Goal: Information Seeking & Learning: Check status

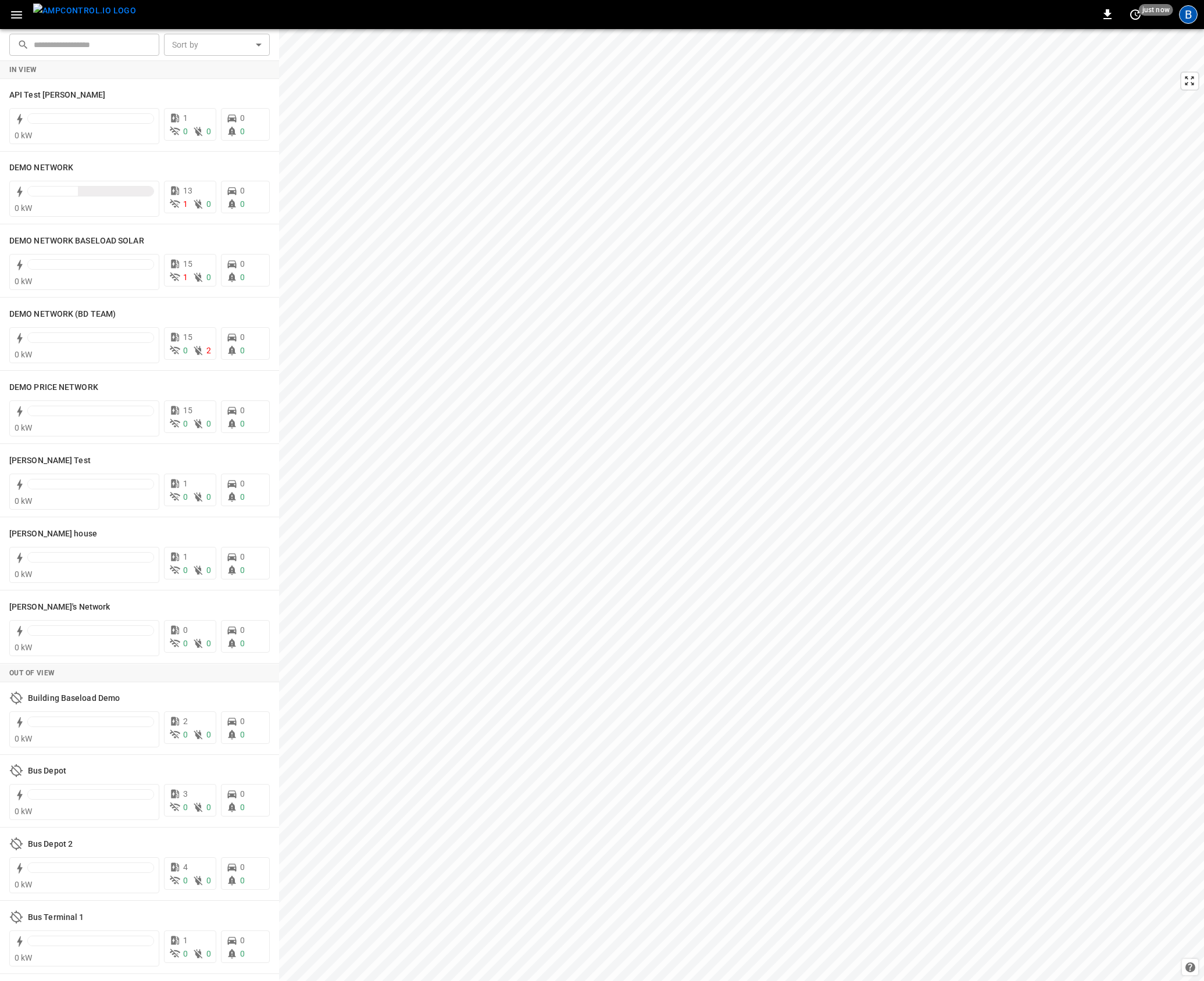
click at [1190, 12] on div "B" at bounding box center [1188, 14] width 18 height 18
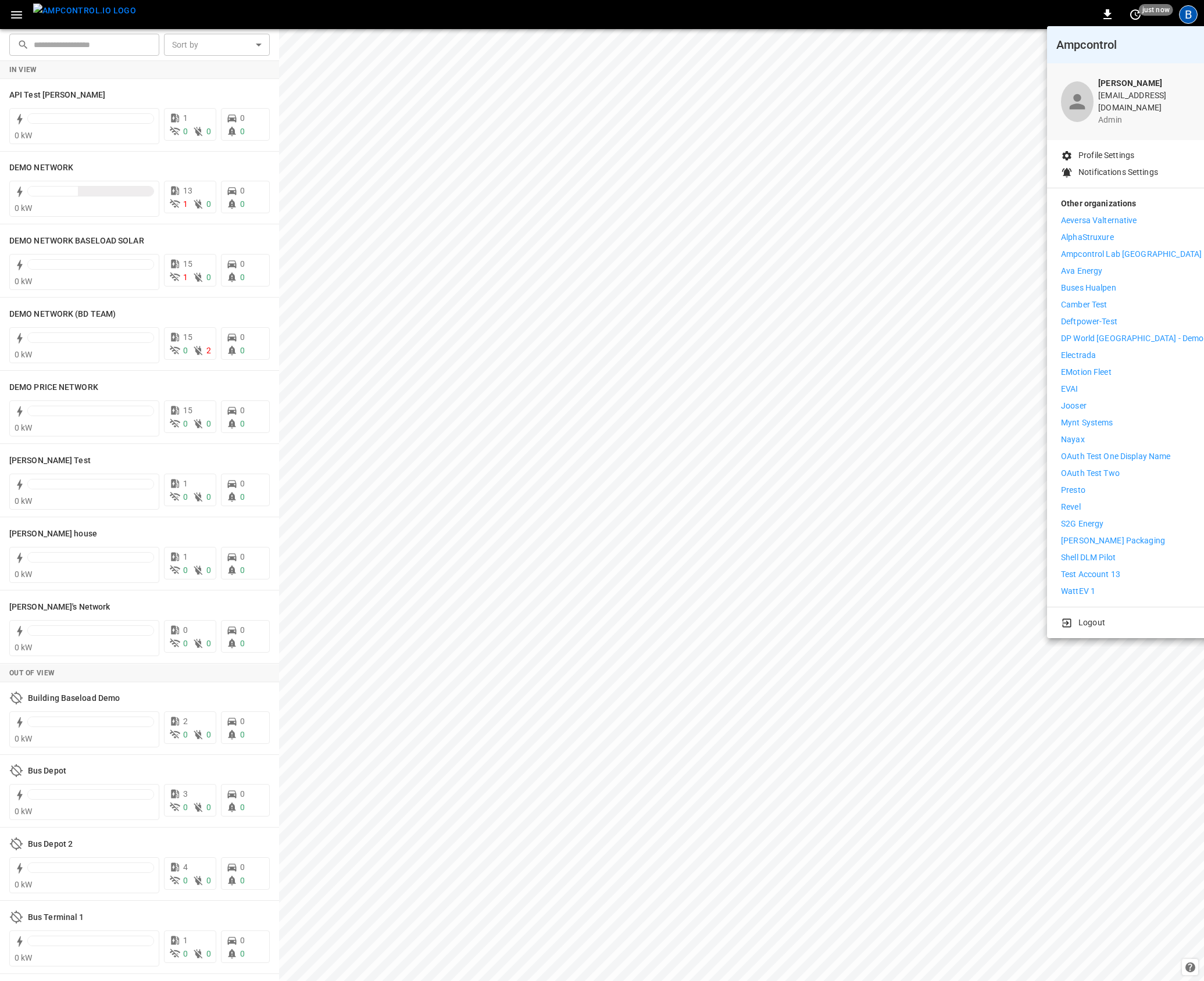
click at [1104, 502] on li "Revel" at bounding box center [1131, 507] width 142 height 12
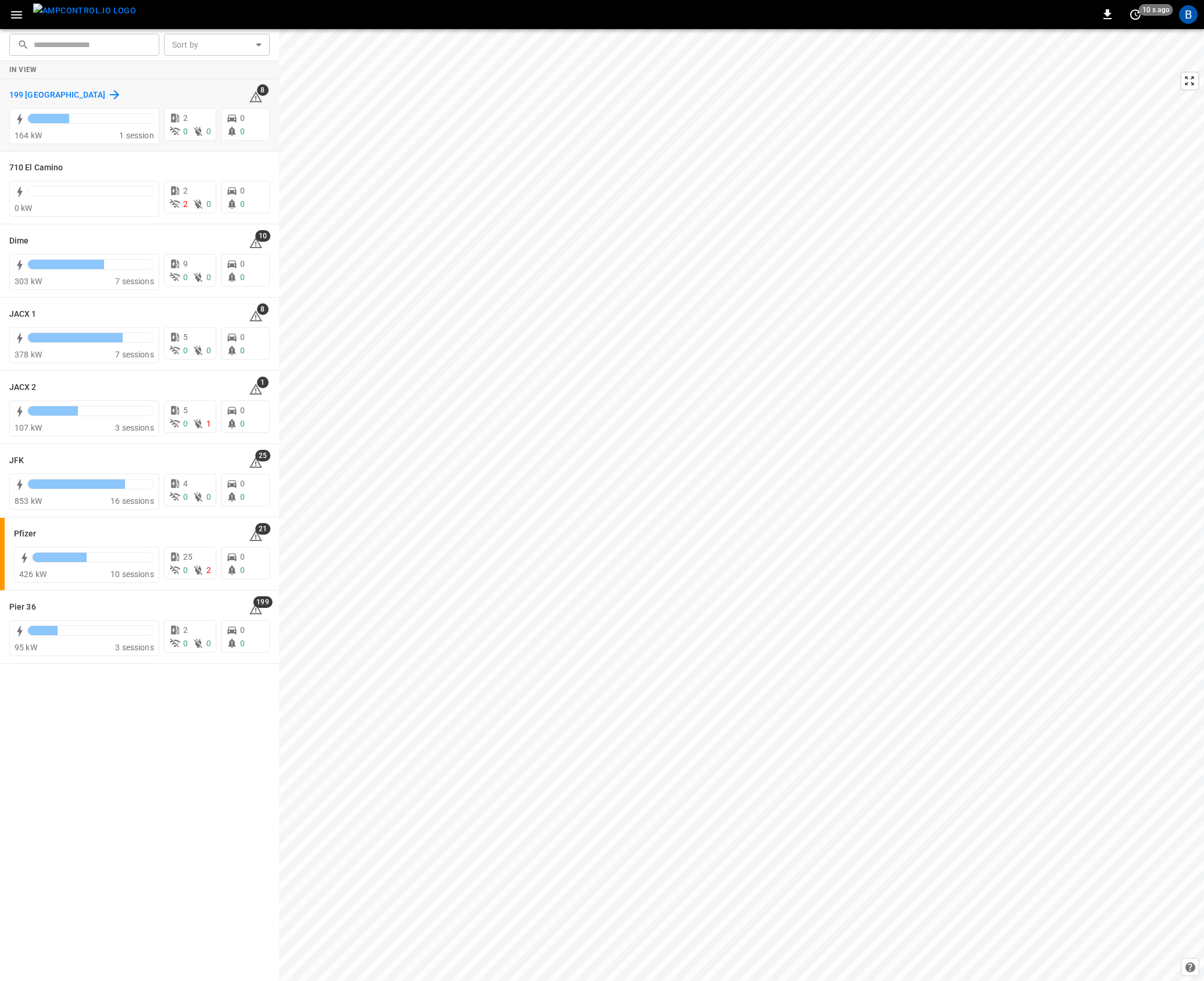
click at [18, 93] on h6 "199 [GEOGRAPHIC_DATA]" at bounding box center [58, 95] width 96 height 13
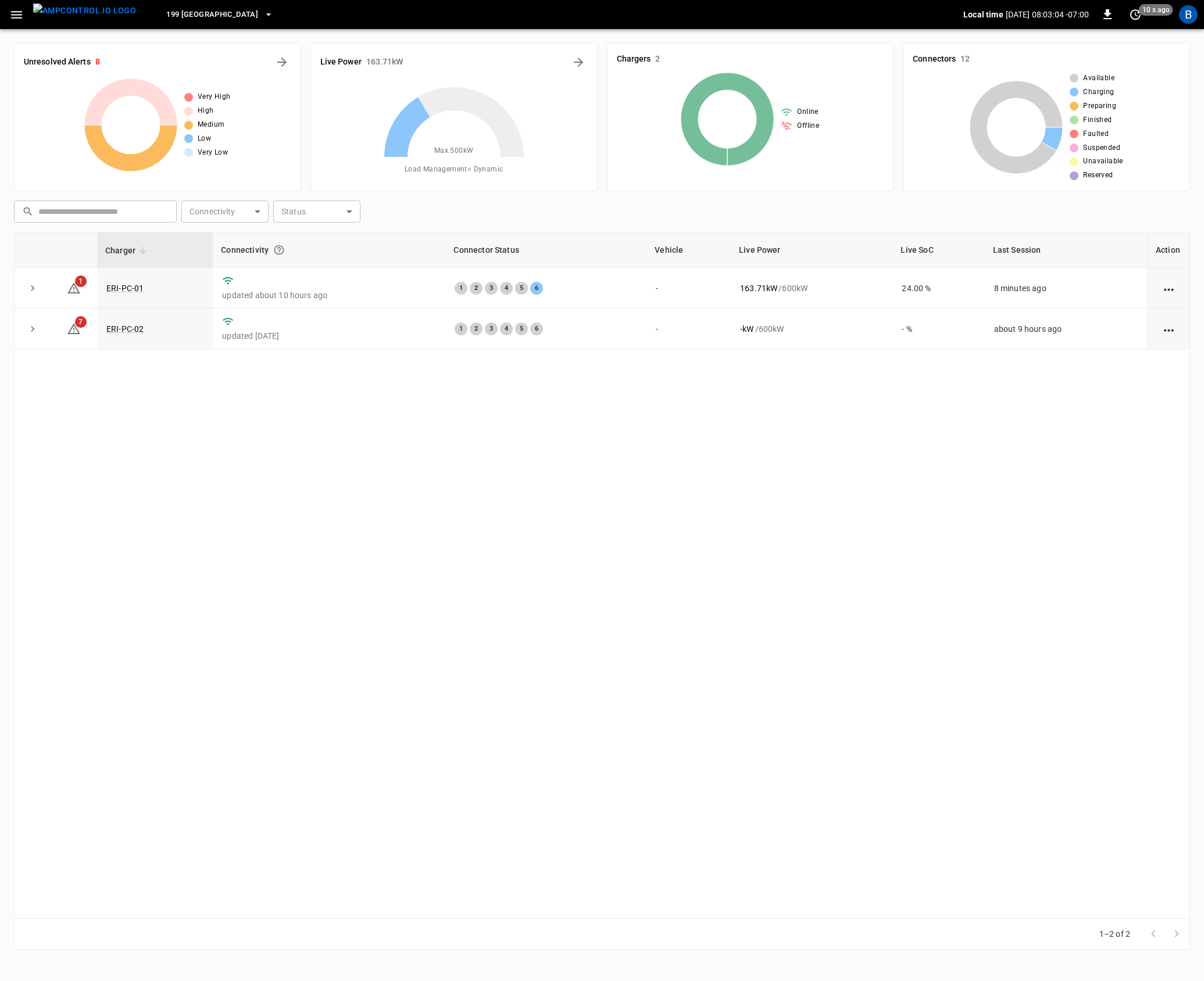
click at [284, 568] on div "Charger Connectivity Connector Status Vehicle Live Power Live SoC Last Session …" at bounding box center [602, 575] width 1176 height 687
click at [378, 527] on div "Charger Connectivity Connector Status Vehicle Live Power Live SoC Last Session …" at bounding box center [602, 575] width 1176 height 687
click at [9, 11] on icon "button" at bounding box center [16, 15] width 15 height 15
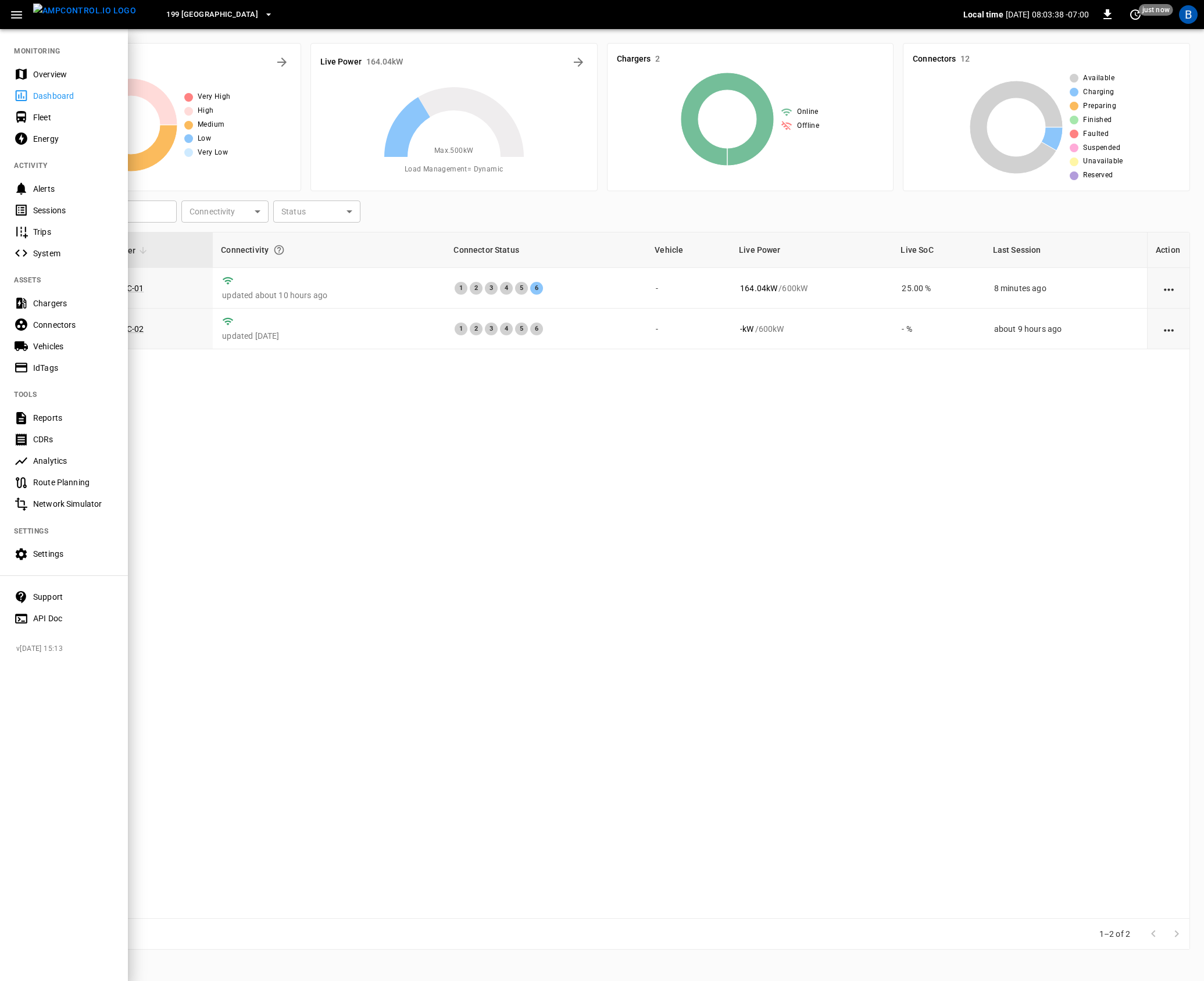
click at [409, 449] on div at bounding box center [602, 490] width 1204 height 981
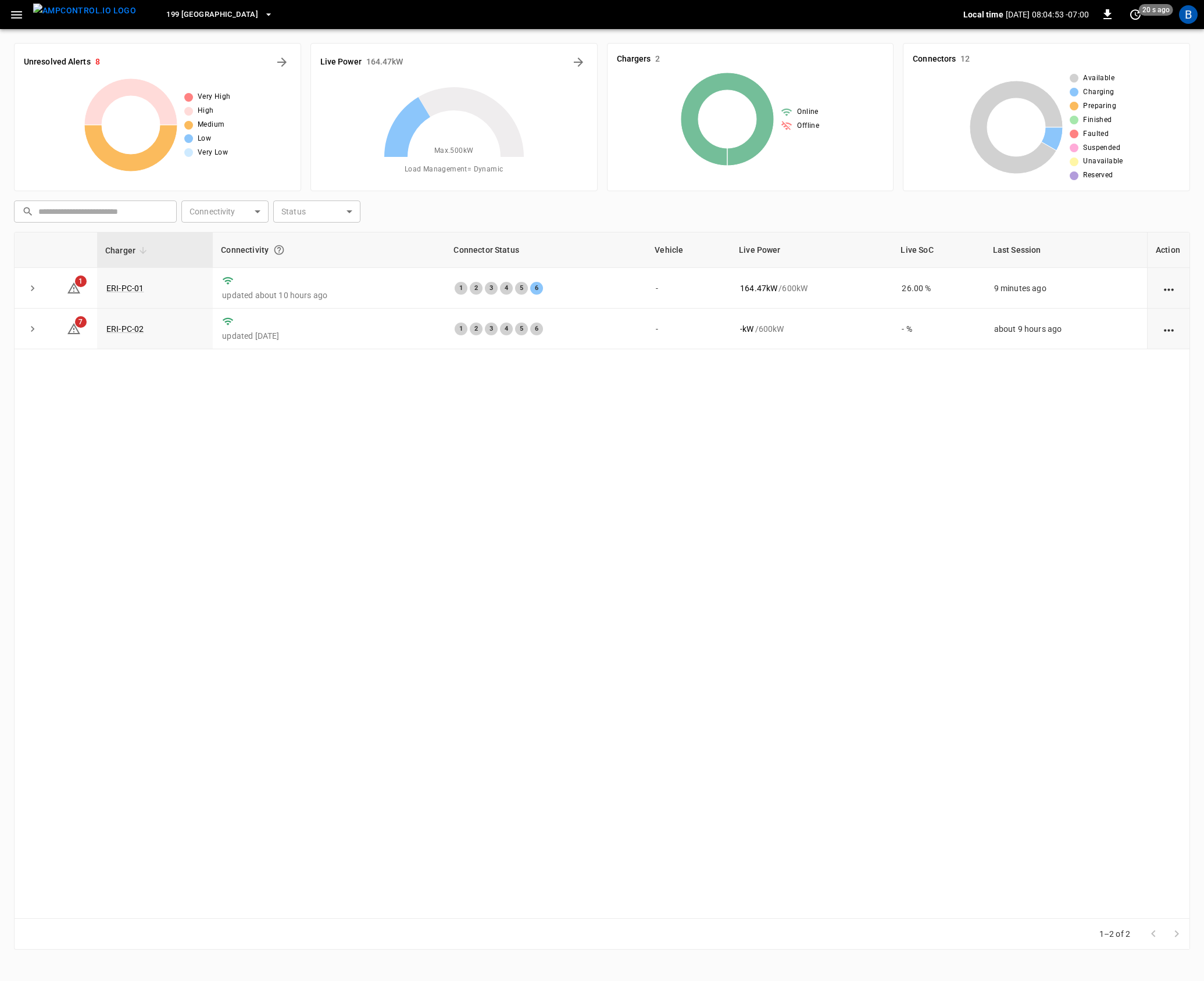
click at [409, 449] on div "Charger Connectivity Connector Status Vehicle Live Power Live SoC Last Session …" at bounding box center [602, 575] width 1176 height 687
click at [468, 454] on div "Charger Connectivity Connector Status Vehicle Live Power Live SoC Last Session …" at bounding box center [602, 575] width 1176 height 687
click at [20, 13] on icon "button" at bounding box center [16, 15] width 15 height 15
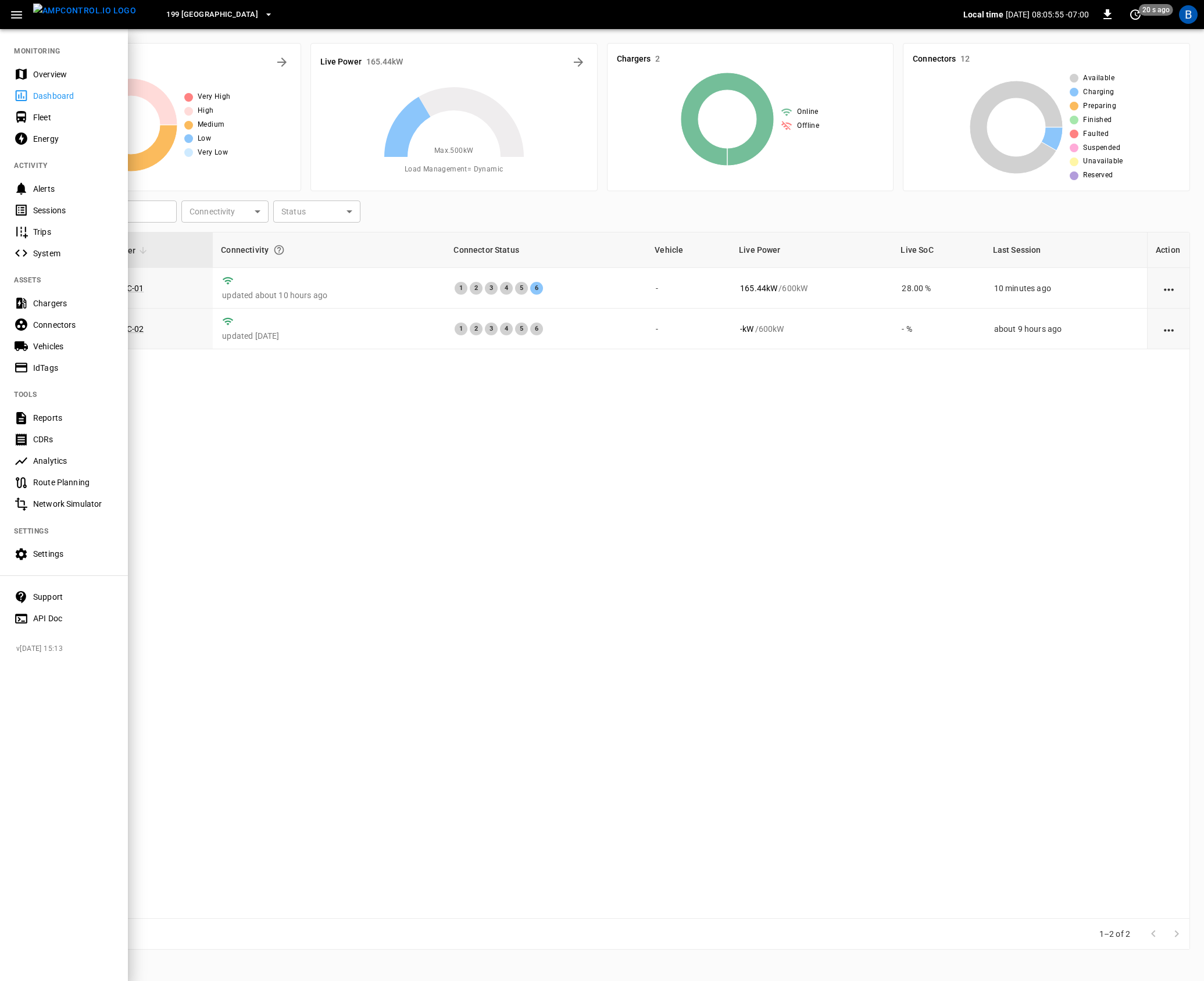
click at [334, 507] on div at bounding box center [602, 490] width 1204 height 981
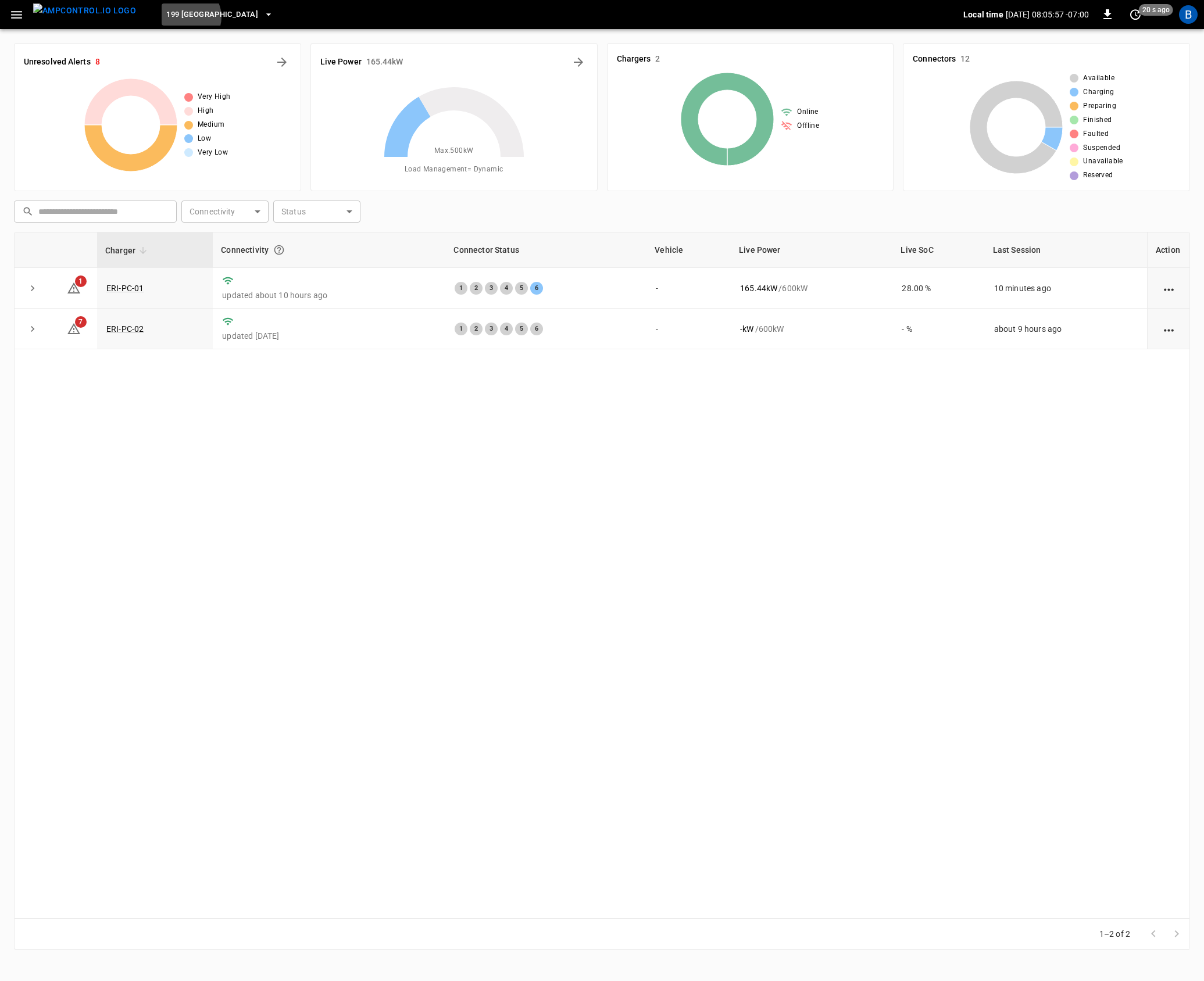
click at [166, 17] on span "199 [GEOGRAPHIC_DATA]" at bounding box center [212, 15] width 92 height 13
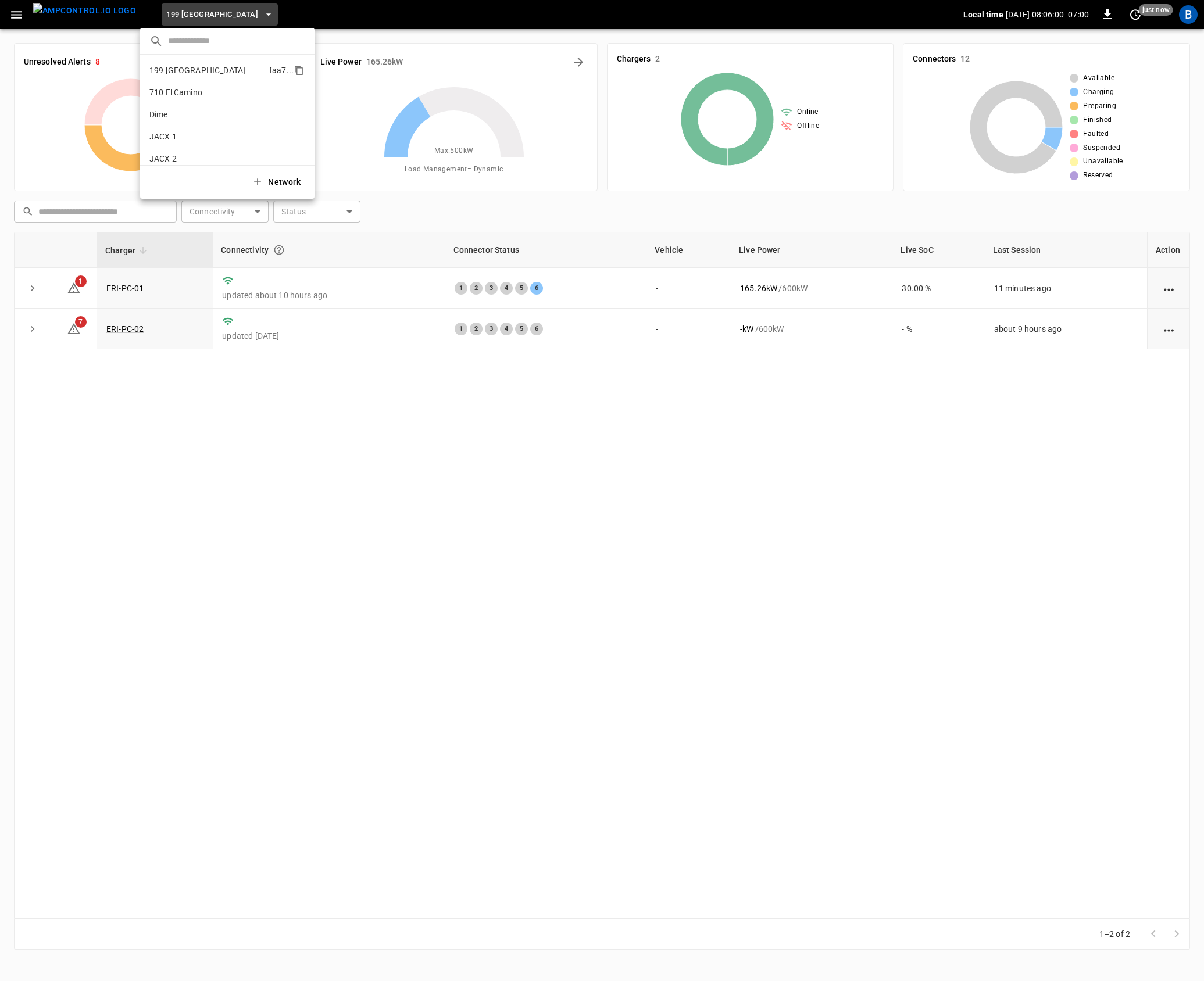
click at [179, 71] on p "199 [GEOGRAPHIC_DATA]" at bounding box center [207, 70] width 115 height 11
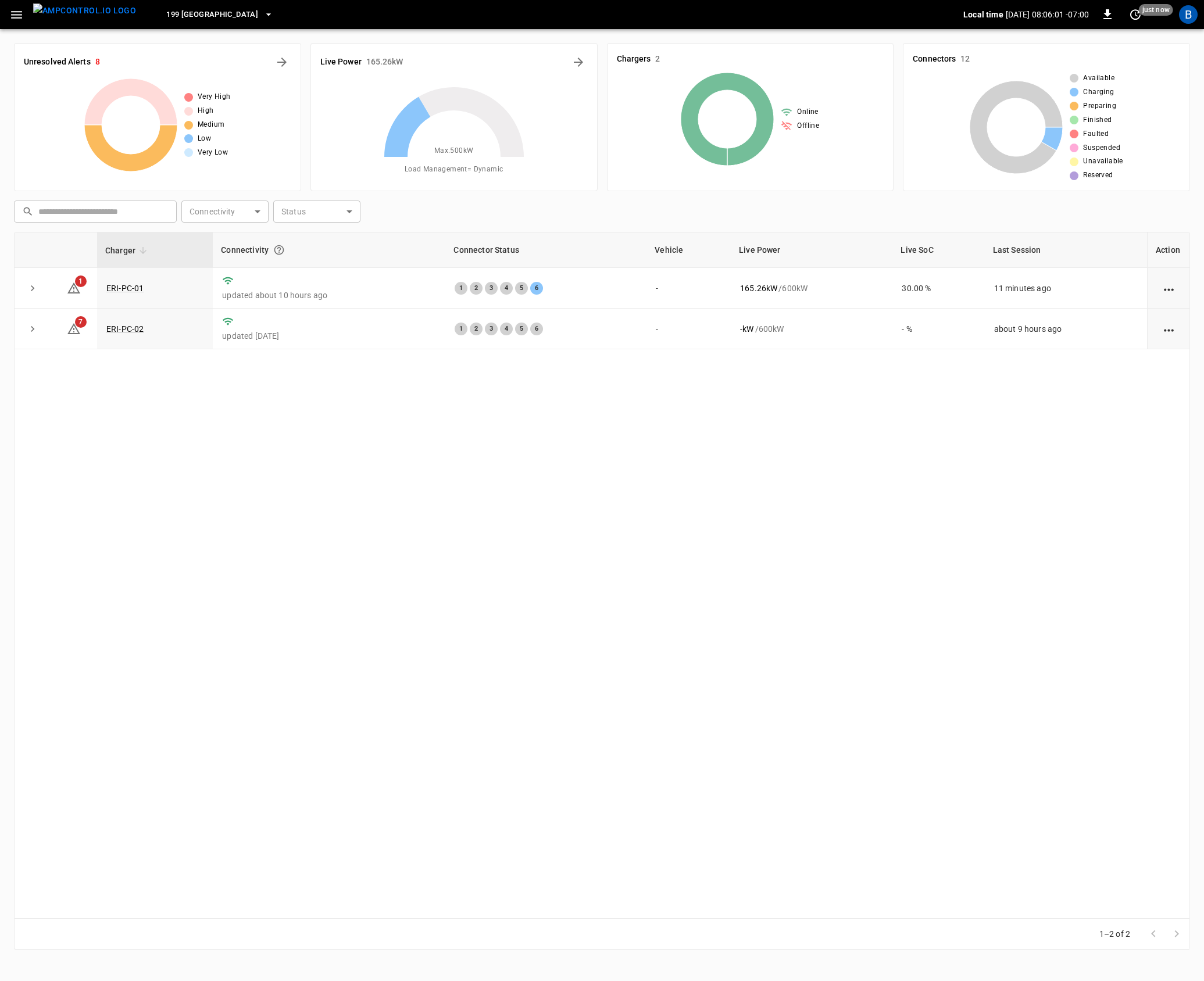
click at [21, 20] on icon "button" at bounding box center [16, 15] width 15 height 15
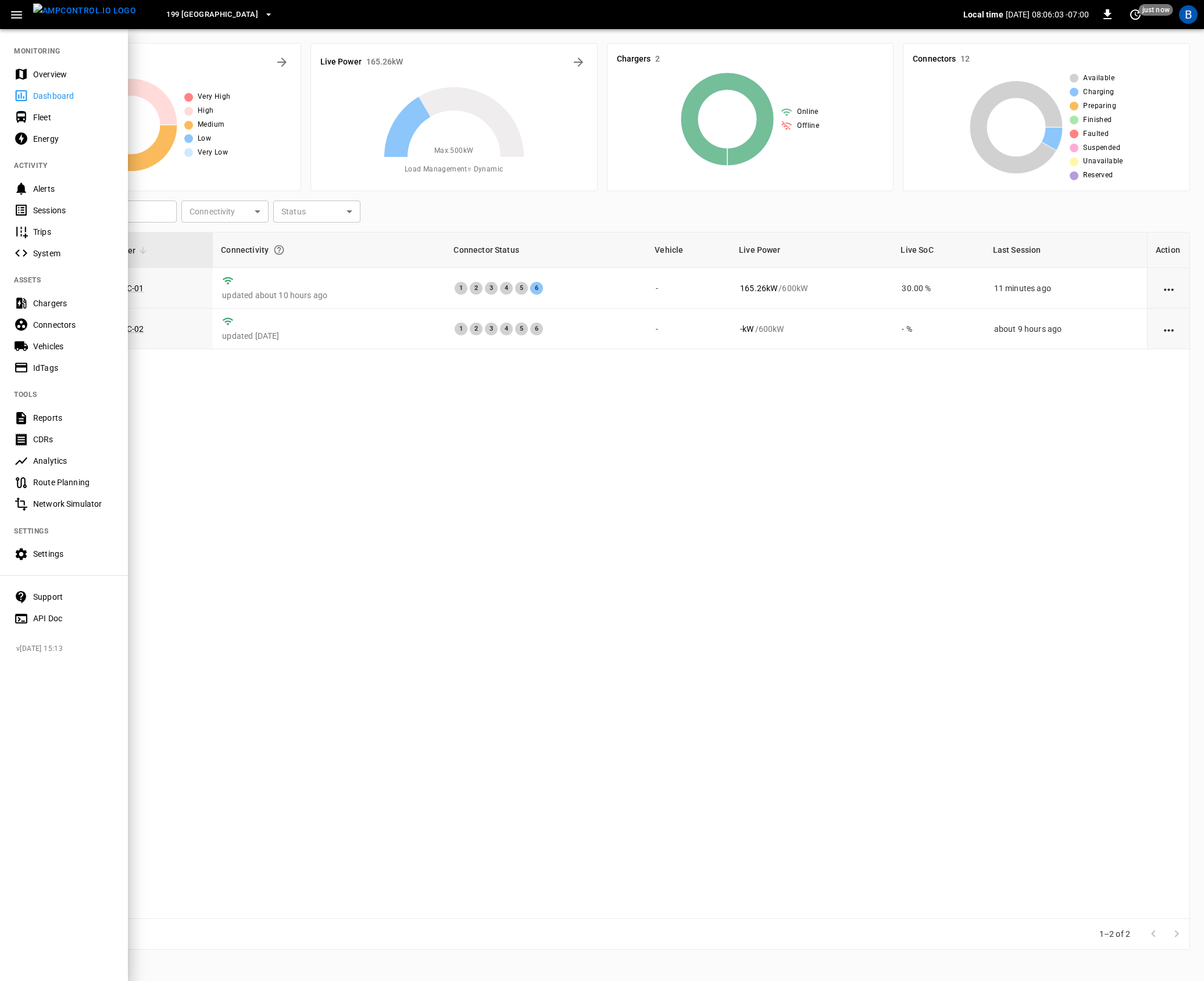
click at [520, 551] on div at bounding box center [602, 490] width 1204 height 981
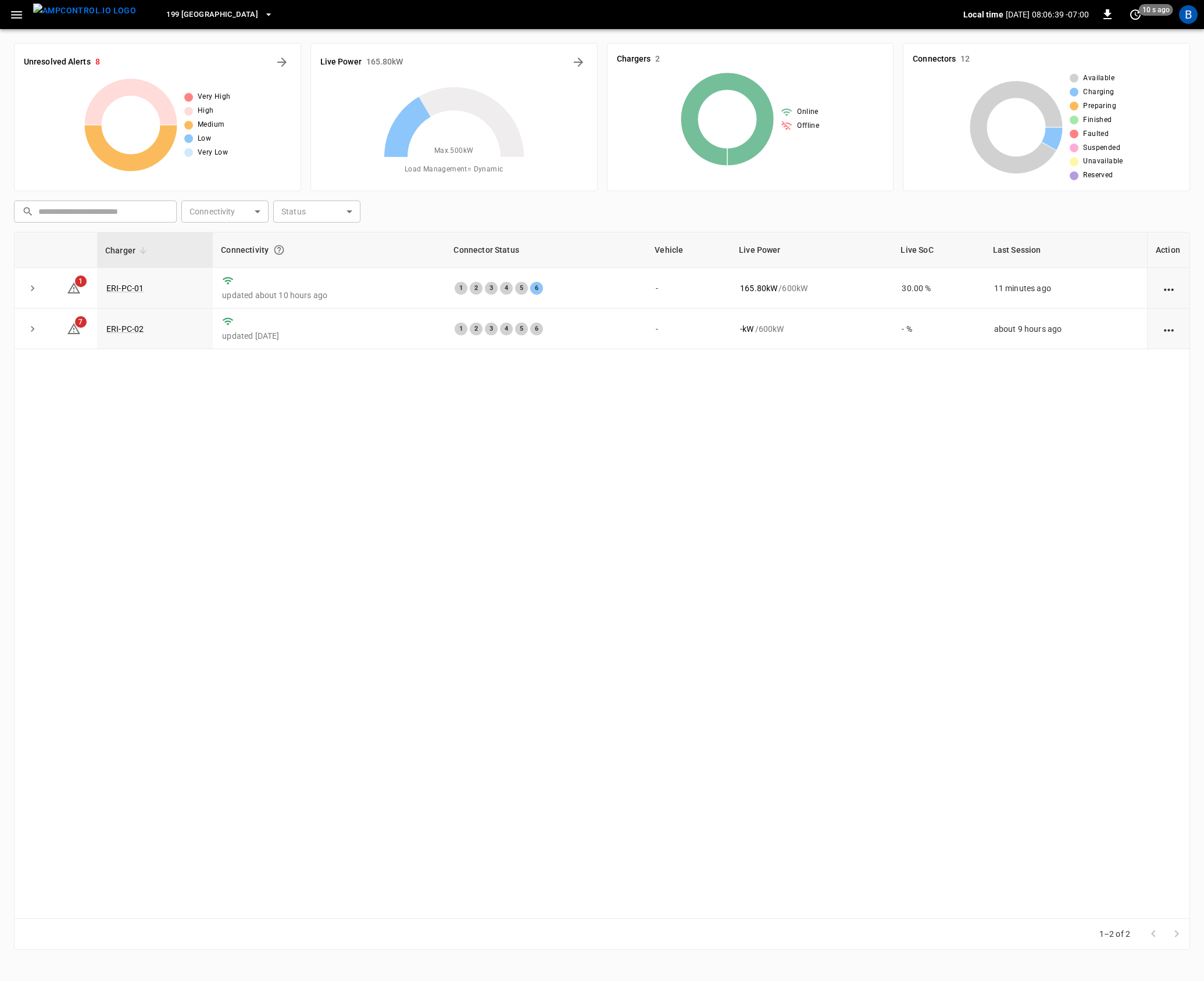
click at [13, 13] on icon "button" at bounding box center [16, 15] width 15 height 15
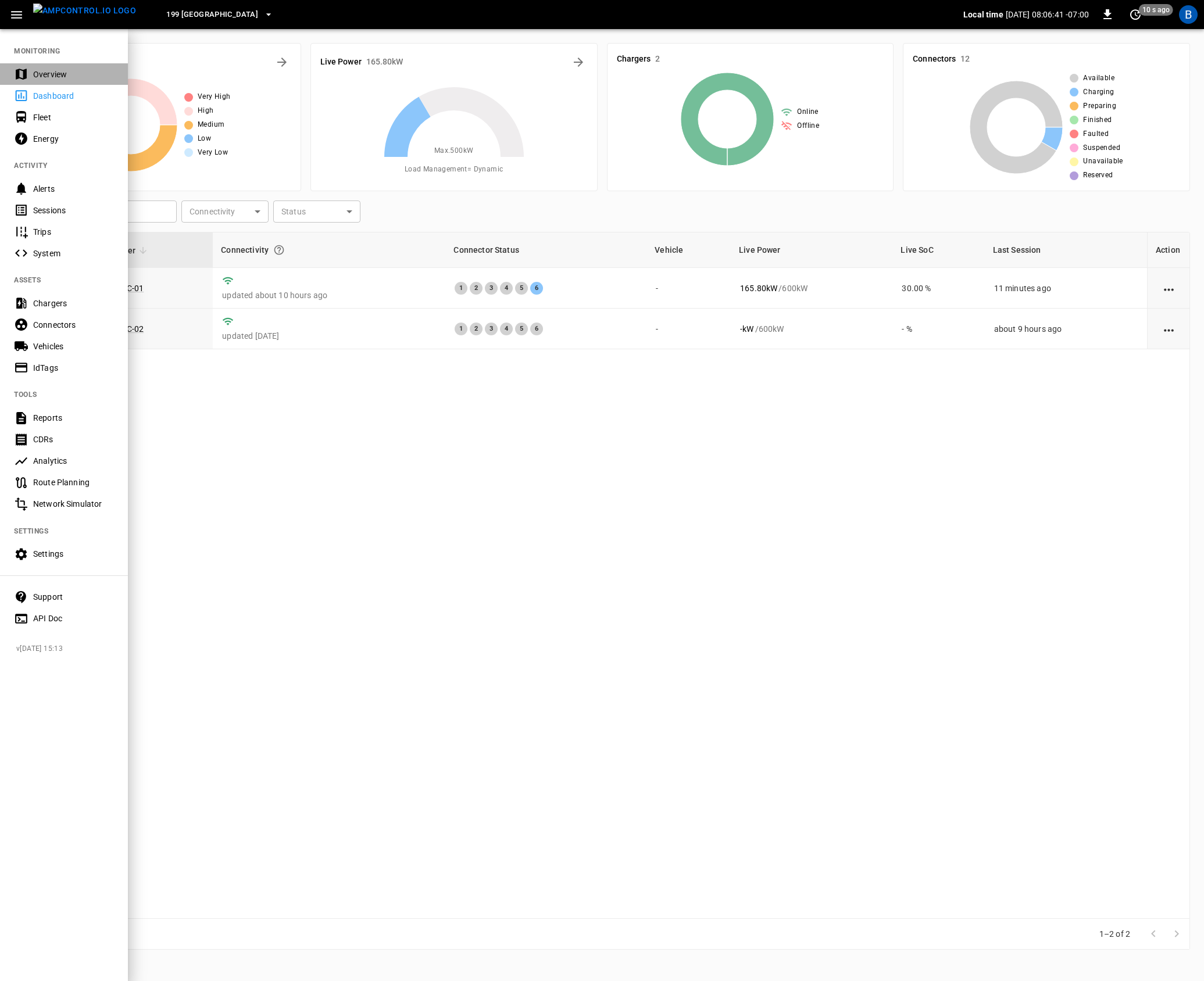
click at [56, 76] on div "Overview" at bounding box center [73, 75] width 81 height 11
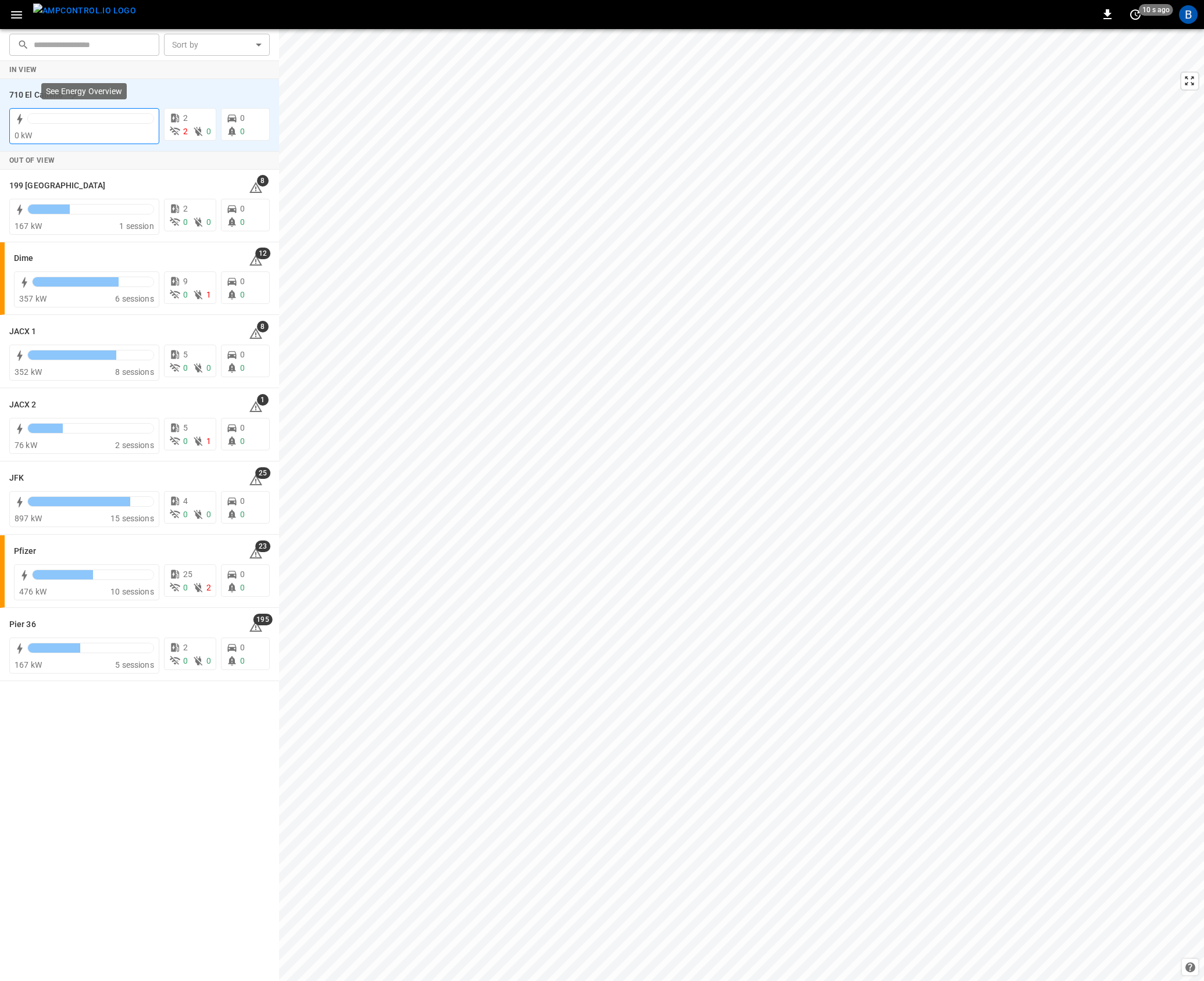
click at [98, 136] on div "0 kW" at bounding box center [84, 135] width 140 height 11
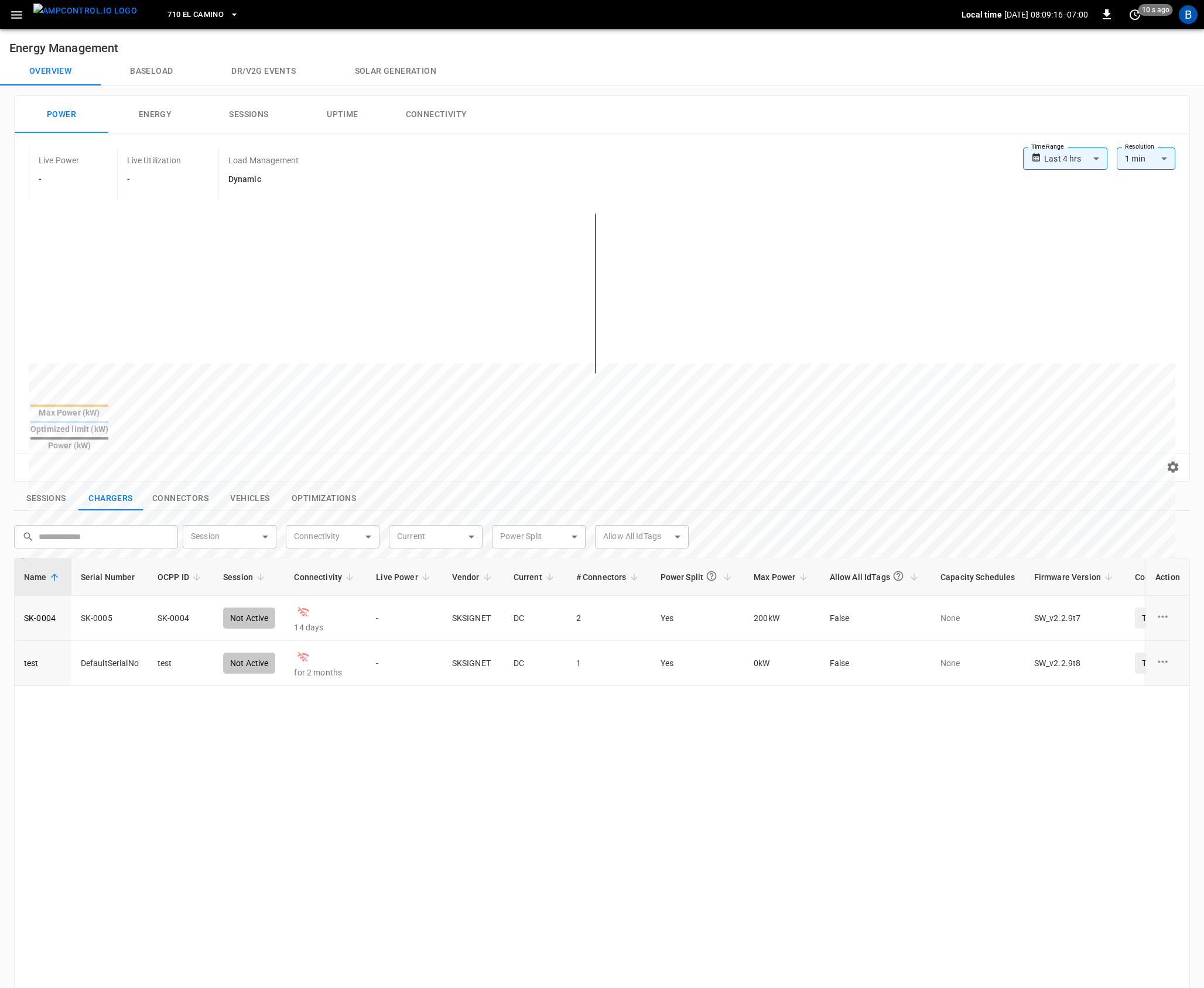
click at [291, 735] on div "Name Serial Number OCPP ID Session Connectivity Live Power Vendor Current # Con…" at bounding box center [602, 903] width 1176 height 692
click at [322, 736] on div "Name Serial Number OCPP ID Session Connectivity Live Power Vendor Current # Con…" at bounding box center [602, 903] width 1176 height 692
click at [46, 610] on link "SK-0004" at bounding box center [39, 618] width 36 height 17
click at [285, 731] on div "Name Serial Number OCPP ID Session Connectivity Live Power Vendor Current # Con…" at bounding box center [602, 903] width 1176 height 692
click at [580, 762] on div "Name Serial Number OCPP ID Session Connectivity Live Power Vendor Current # Con…" at bounding box center [602, 903] width 1176 height 692
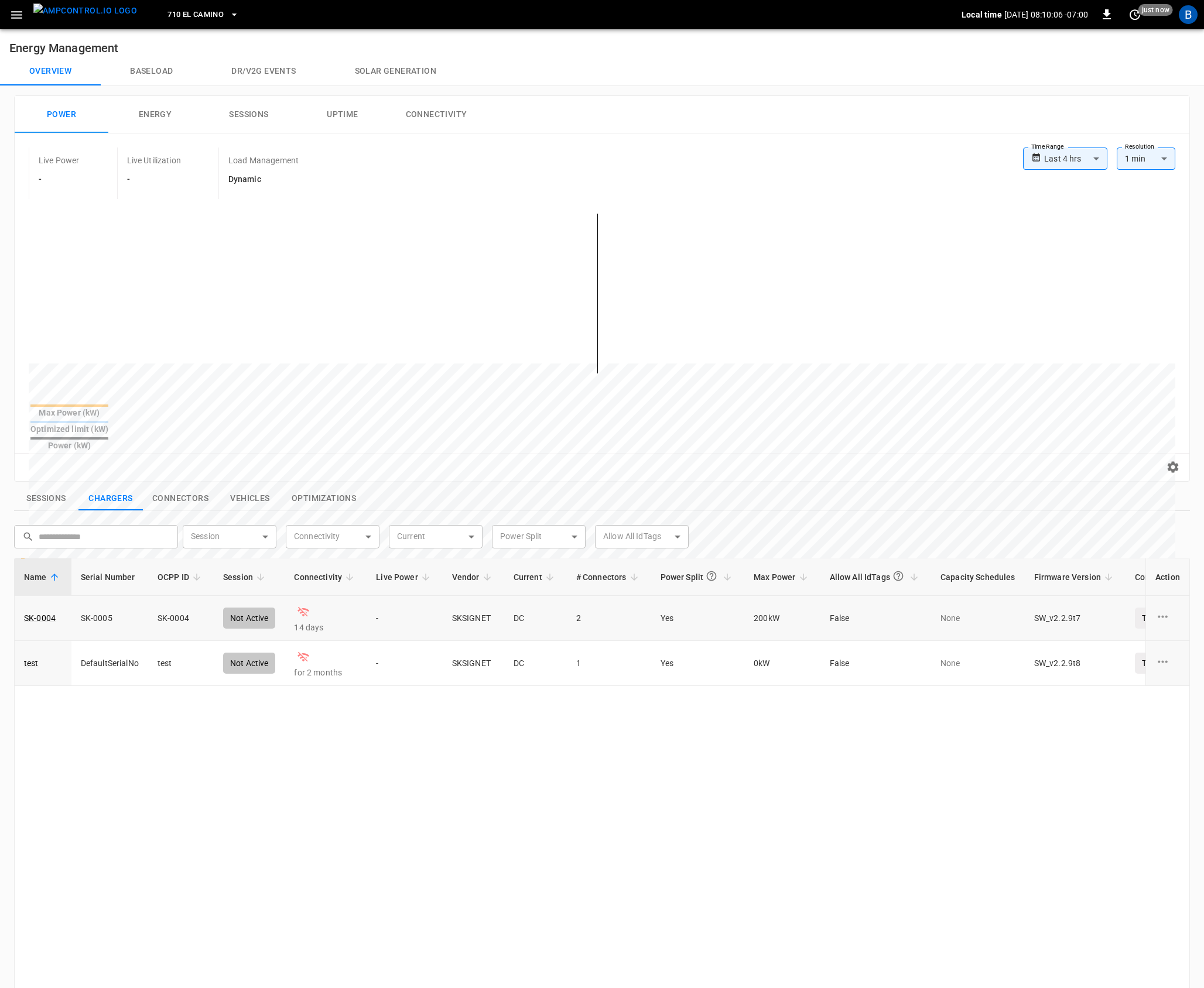
click at [455, 596] on td "SKSIGNET" at bounding box center [473, 618] width 62 height 45
click at [469, 702] on div "Name Serial Number OCPP ID Session Connectivity Live Power Vendor Current # Con…" at bounding box center [602, 903] width 1176 height 692
click at [463, 596] on td "SKSIGNET" at bounding box center [473, 618] width 62 height 45
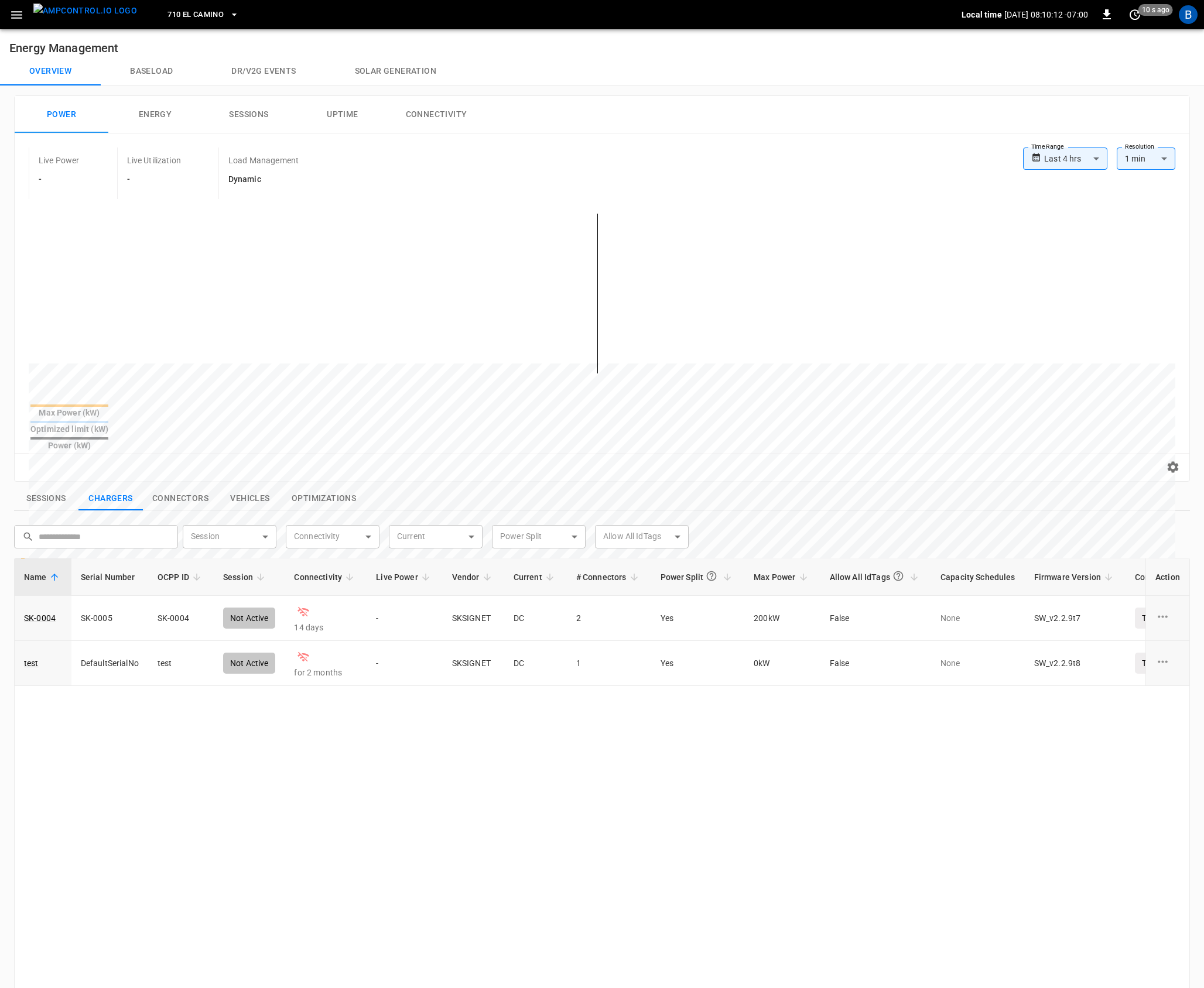
click at [456, 707] on div "Name Serial Number OCPP ID Session Connectivity Live Power Vendor Current # Con…" at bounding box center [602, 903] width 1176 height 692
click at [508, 695] on div "Name Serial Number OCPP ID Session Connectivity Live Power Vendor Current # Con…" at bounding box center [602, 903] width 1176 height 692
click at [500, 806] on div "Name Serial Number OCPP ID Session Connectivity Live Power Vendor Current # Con…" at bounding box center [602, 903] width 1176 height 692
click at [426, 705] on div "Name Serial Number OCPP ID Session Connectivity Live Power Vendor Current # Con…" at bounding box center [602, 903] width 1176 height 692
click at [847, 845] on div "Name Serial Number OCPP ID Session Connectivity Live Power Vendor Current # Con…" at bounding box center [602, 903] width 1176 height 692
